Goal: Book appointment/travel/reservation

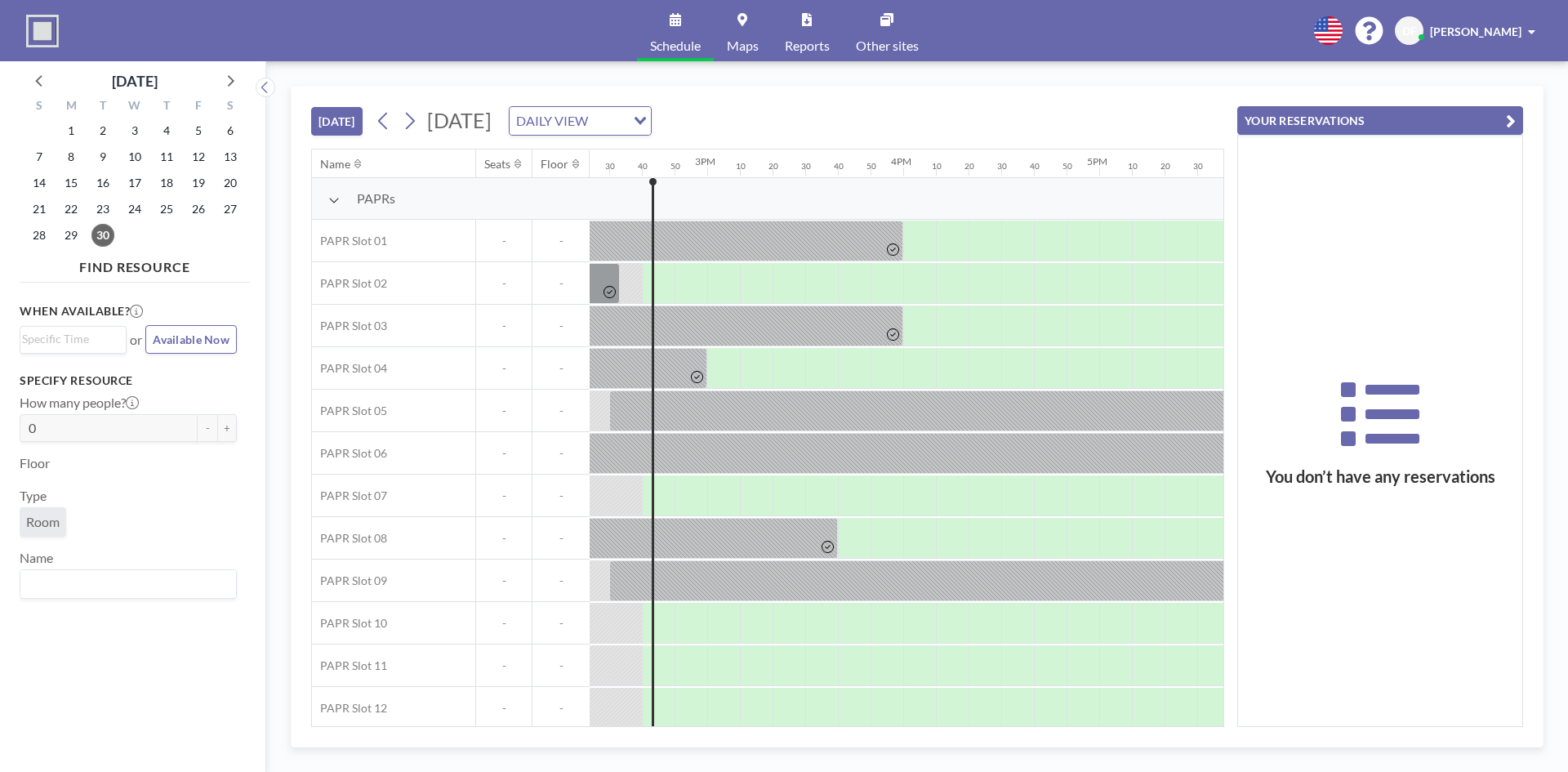
scroll to position [0, 2843]
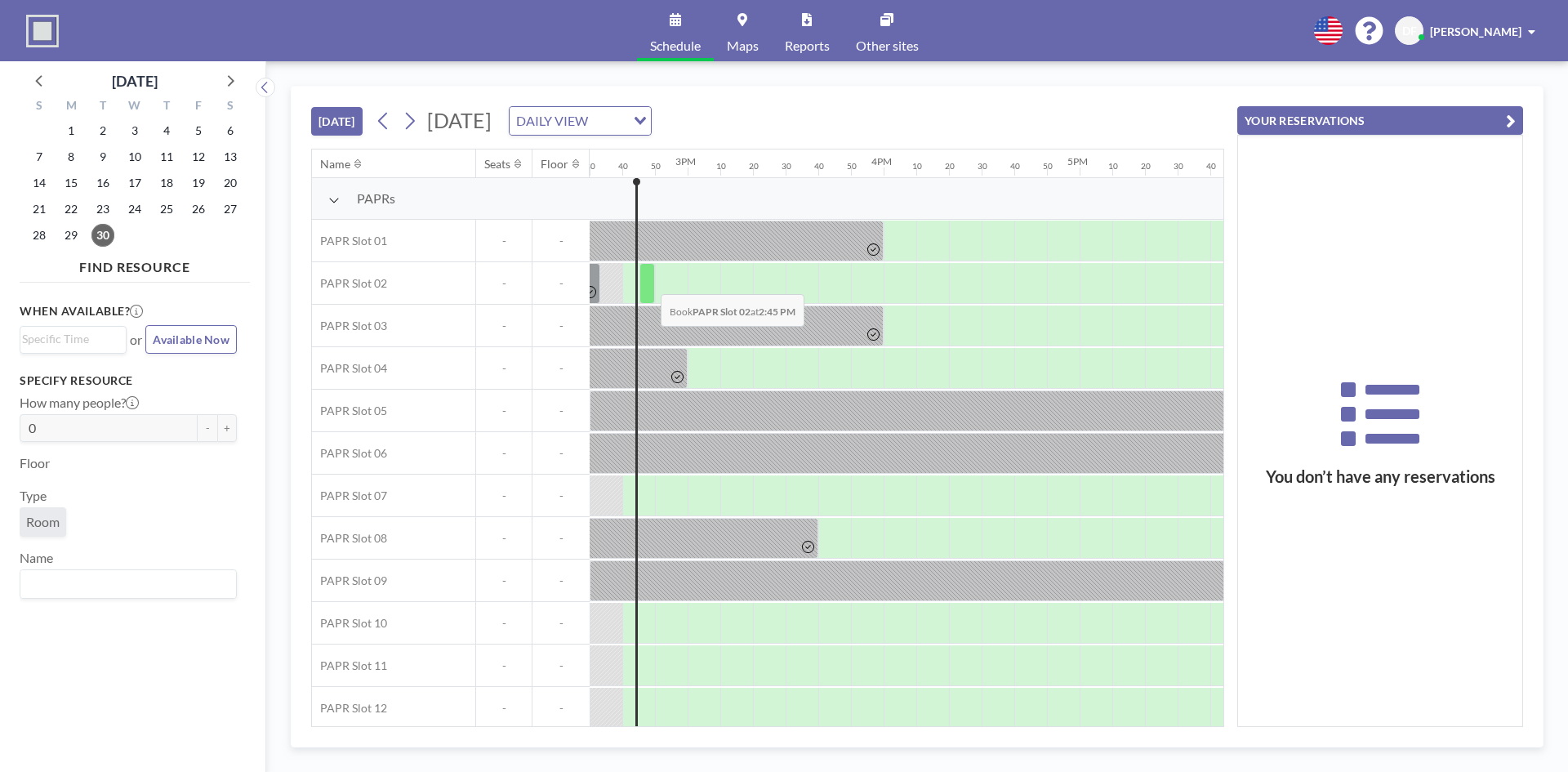
click at [648, 282] on div at bounding box center [647, 283] width 16 height 40
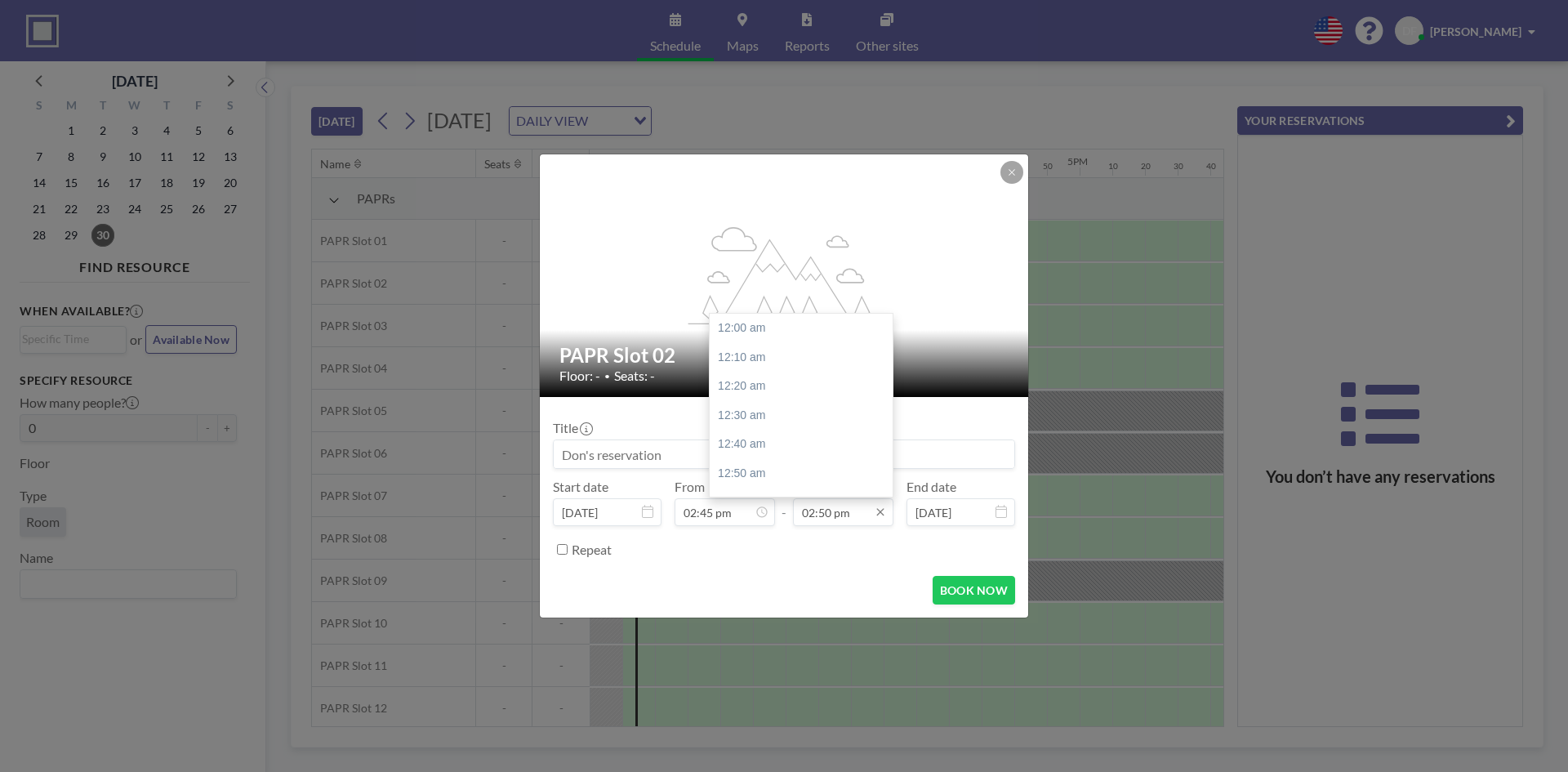
scroll to position [2589, 0]
click at [860, 519] on input "02:50 pm" at bounding box center [843, 512] width 101 height 28
click at [785, 451] on div "04:00 pm" at bounding box center [805, 449] width 191 height 29
type input "04:00 pm"
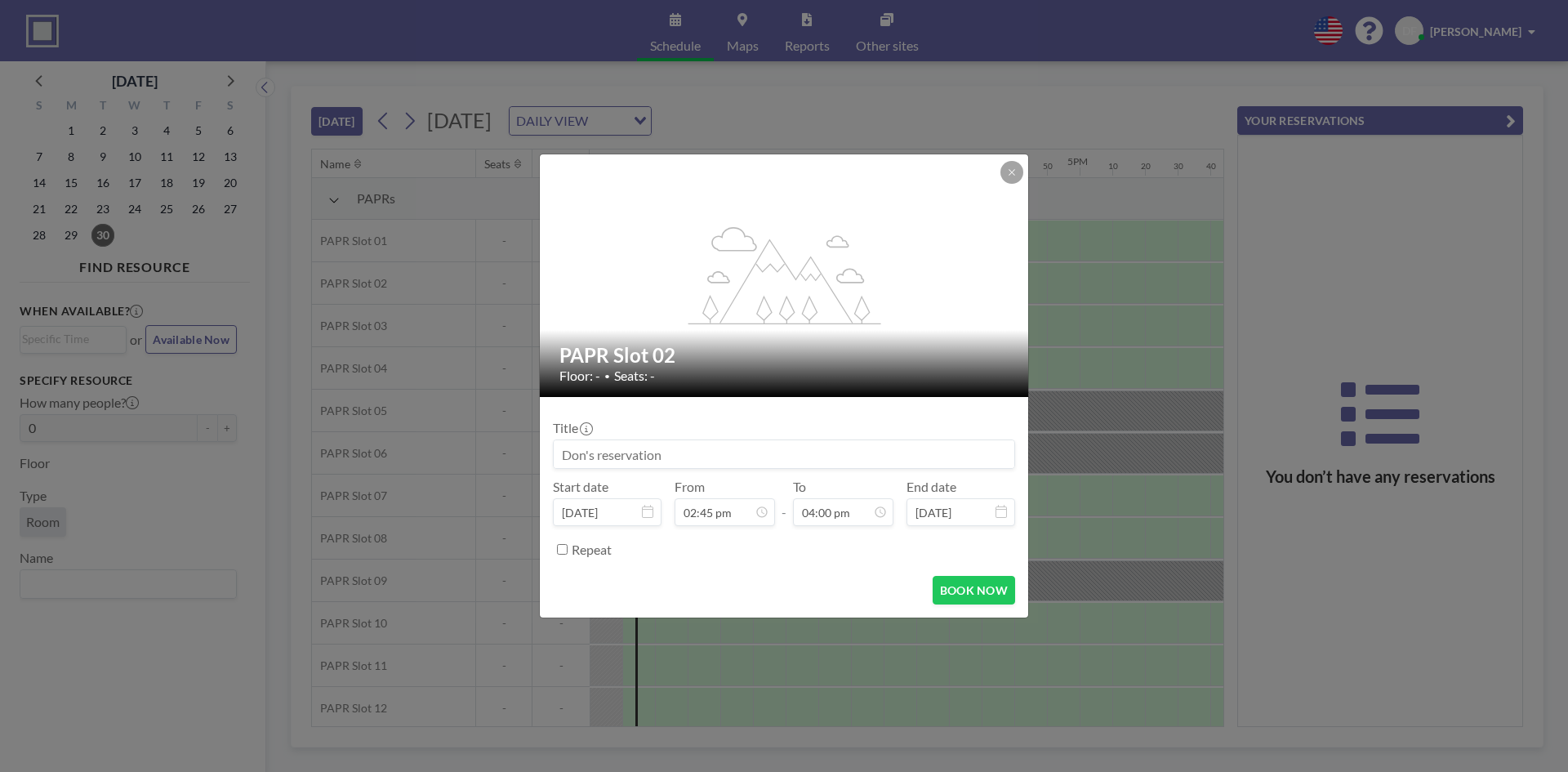
scroll to position [0, 0]
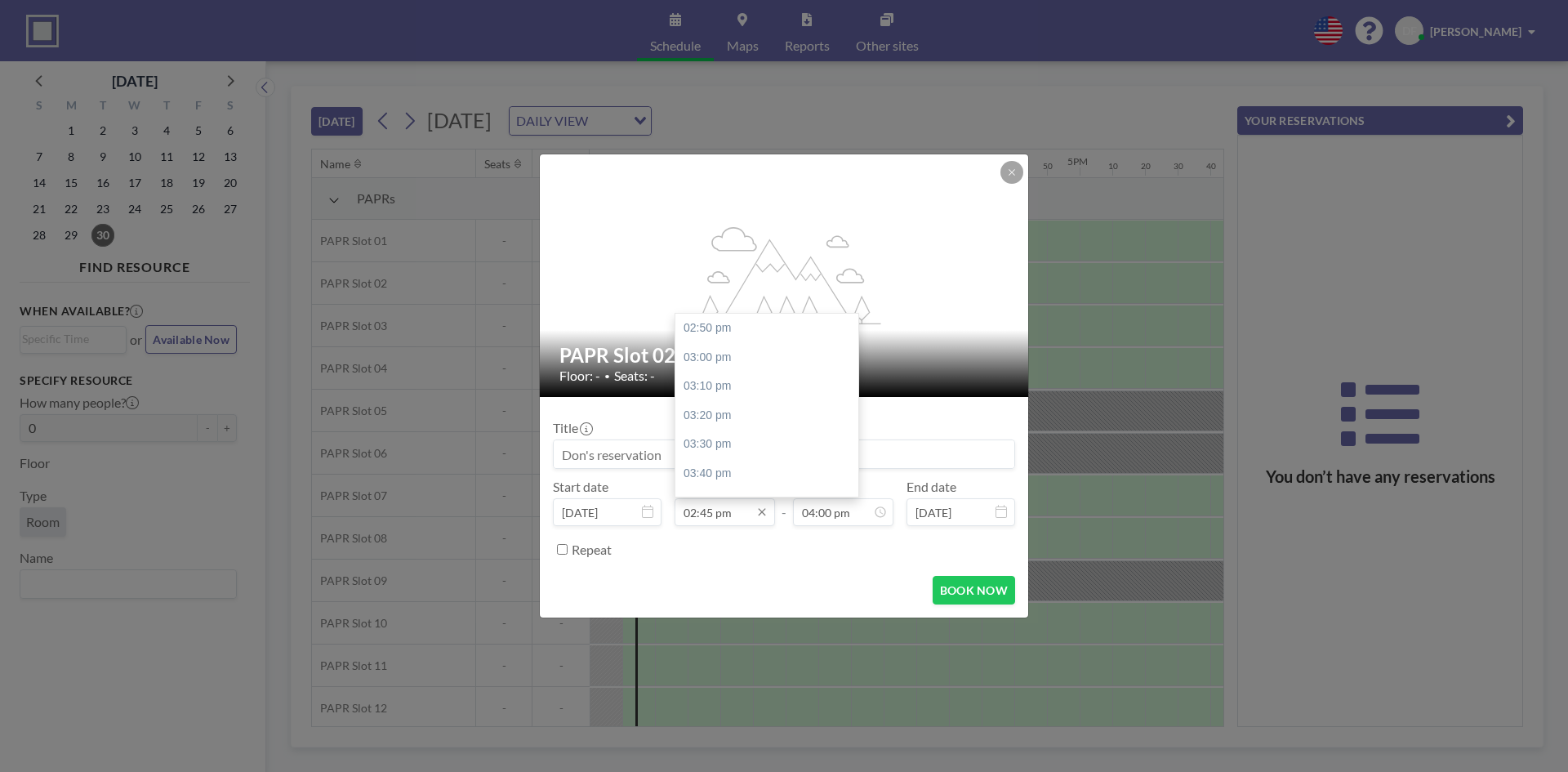
click at [732, 518] on input "02:45 pm" at bounding box center [725, 512] width 101 height 28
click at [702, 329] on div "02:50 pm" at bounding box center [771, 328] width 191 height 29
type input "02:50 pm"
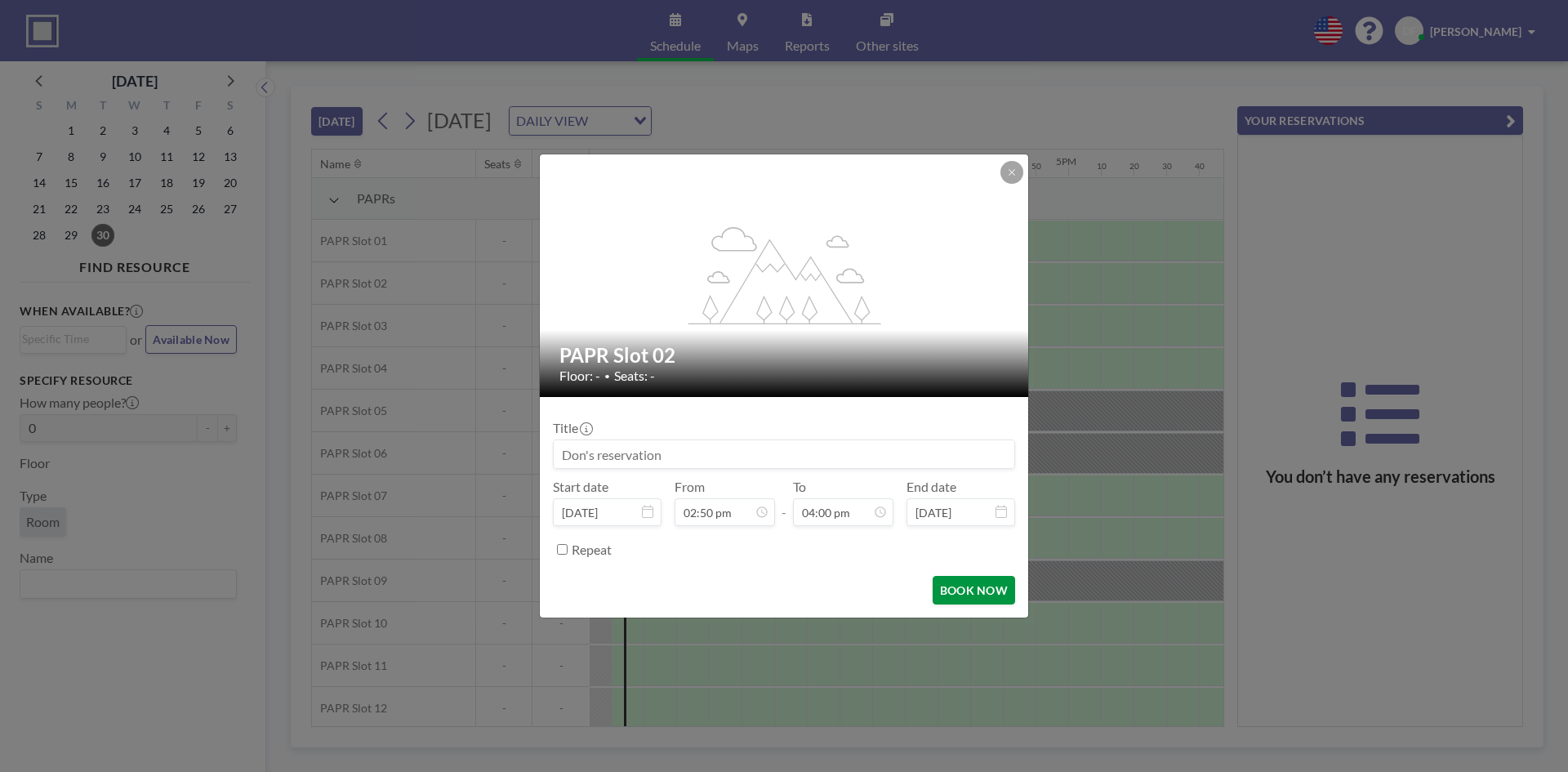
scroll to position [0, 2876]
click at [970, 596] on button "BOOK NOW" at bounding box center [974, 591] width 83 height 28
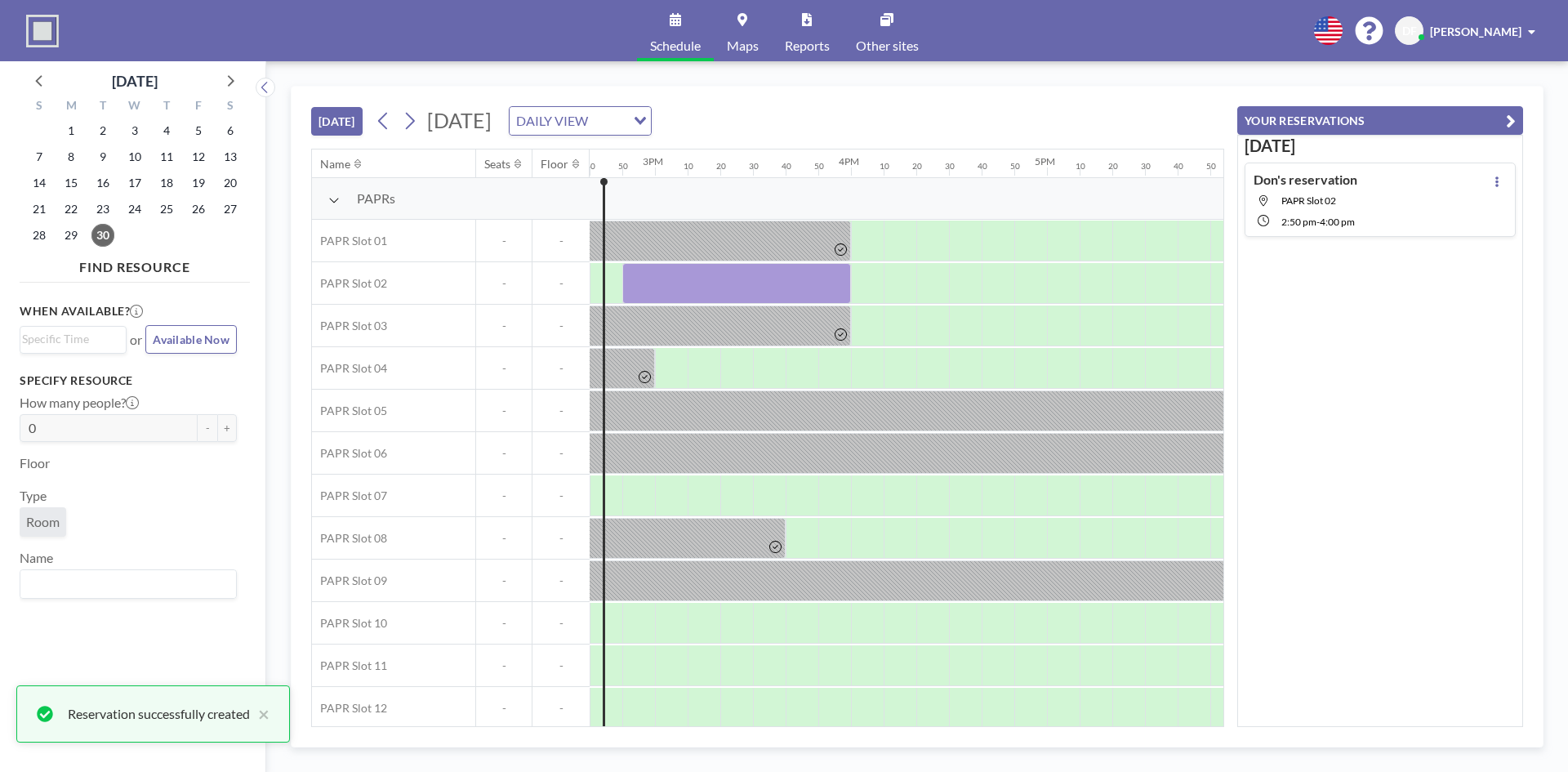
click at [1015, 118] on div "[DATE] [DATE] DAILY VIEW Loading..." at bounding box center [767, 118] width 913 height 62
